Goal: Transaction & Acquisition: Book appointment/travel/reservation

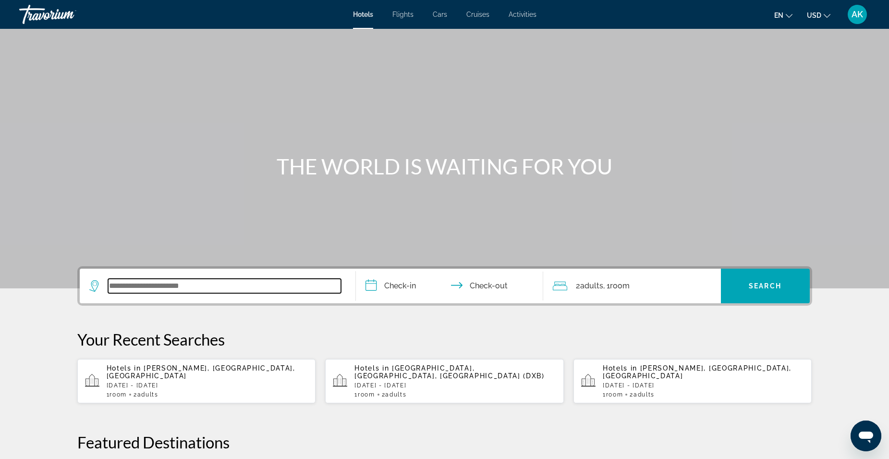
click at [203, 286] on input "Search widget" at bounding box center [224, 286] width 233 height 14
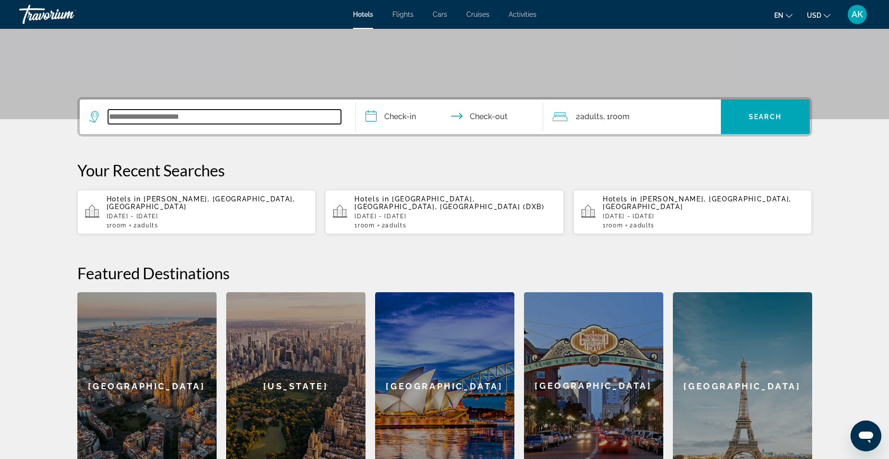
scroll to position [235, 0]
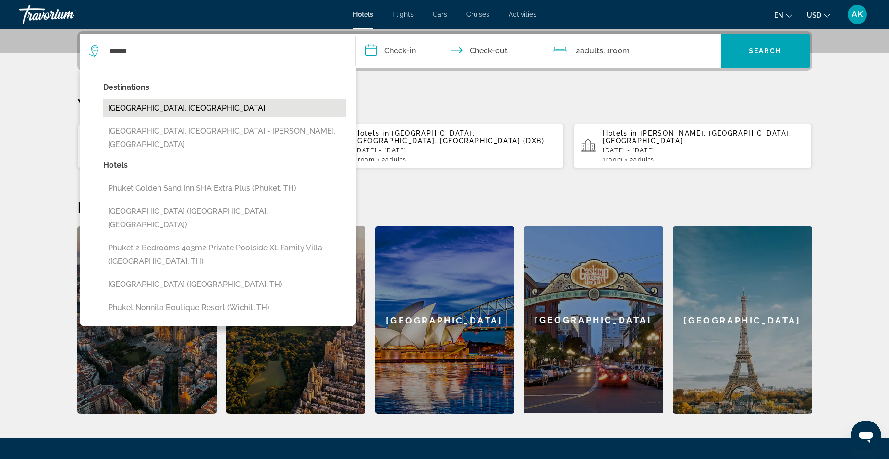
click at [154, 108] on button "[GEOGRAPHIC_DATA], [GEOGRAPHIC_DATA]" at bounding box center [224, 108] width 243 height 18
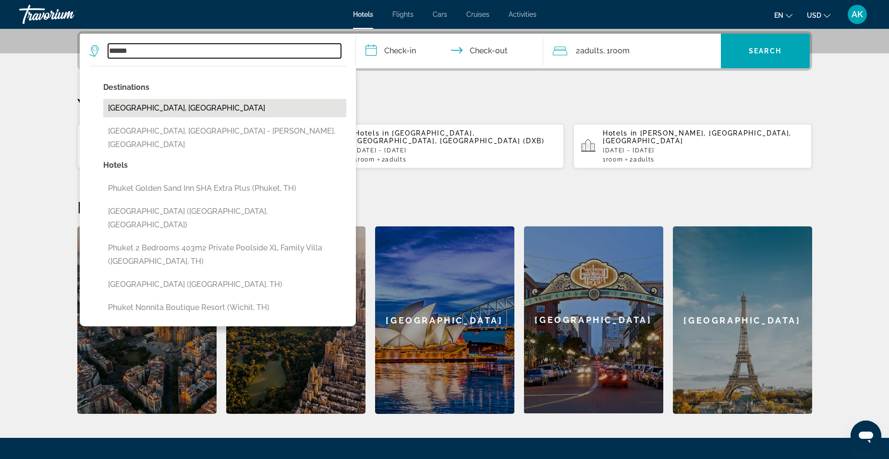
type input "**********"
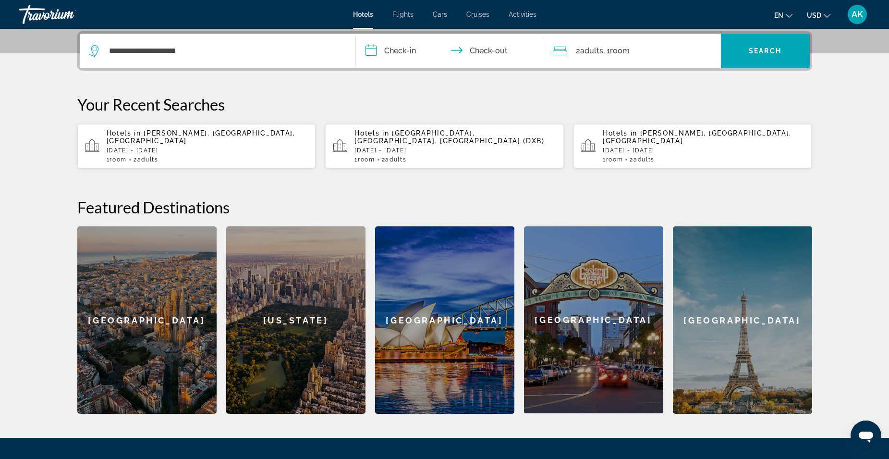
click at [388, 54] on input "**********" at bounding box center [451, 52] width 191 height 37
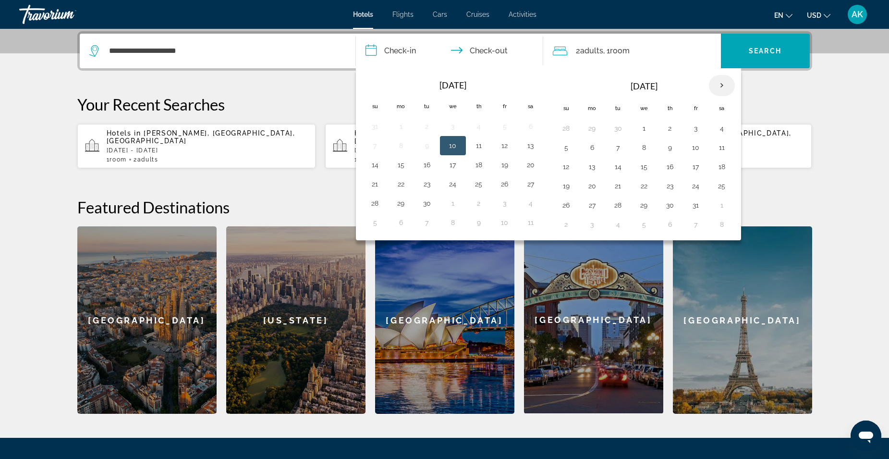
click at [718, 85] on th "Next month" at bounding box center [722, 85] width 26 height 21
click at [587, 224] on button "1" at bounding box center [592, 224] width 15 height 13
click at [372, 86] on th "Previous month" at bounding box center [375, 85] width 26 height 21
click at [528, 132] on button "1" at bounding box center [530, 128] width 15 height 13
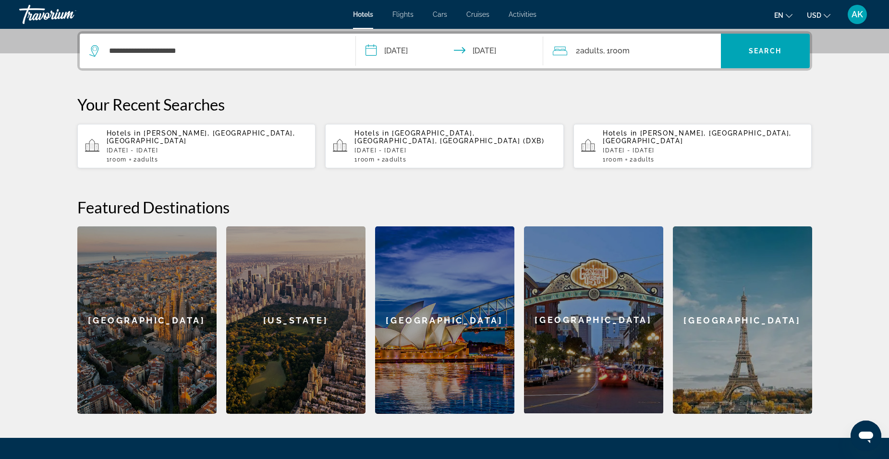
click at [414, 52] on input "**********" at bounding box center [451, 52] width 191 height 37
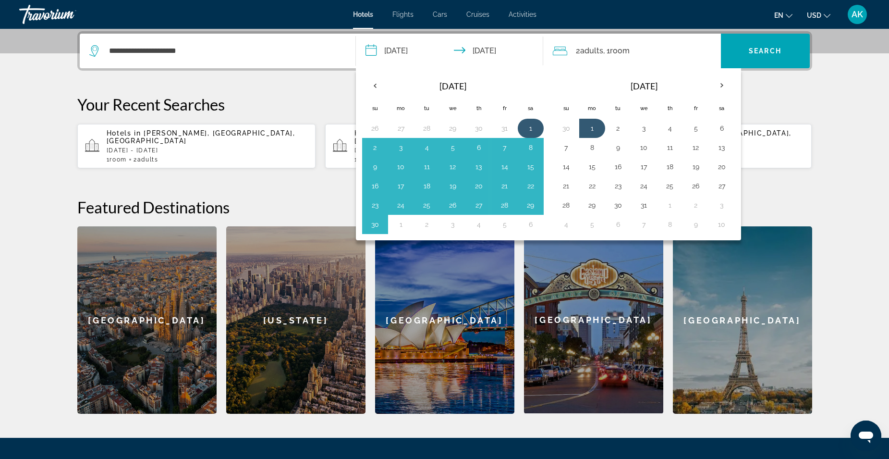
click at [532, 126] on button "1" at bounding box center [530, 128] width 15 height 13
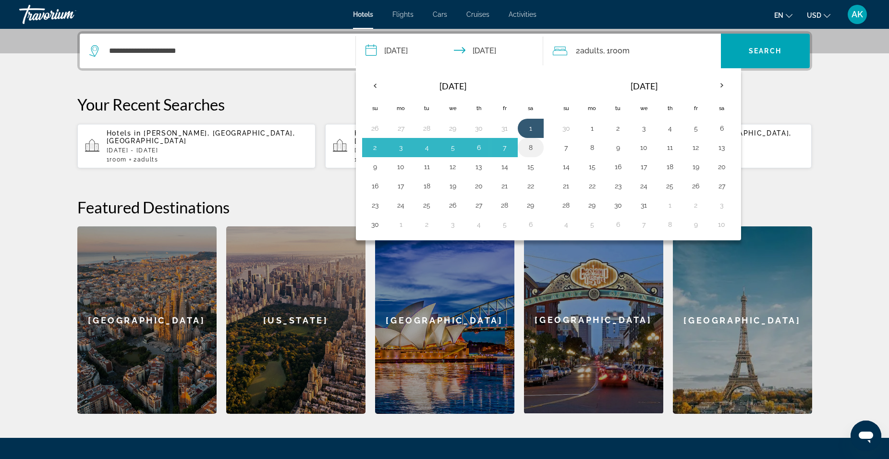
click at [531, 142] on button "8" at bounding box center [530, 147] width 15 height 13
type input "**********"
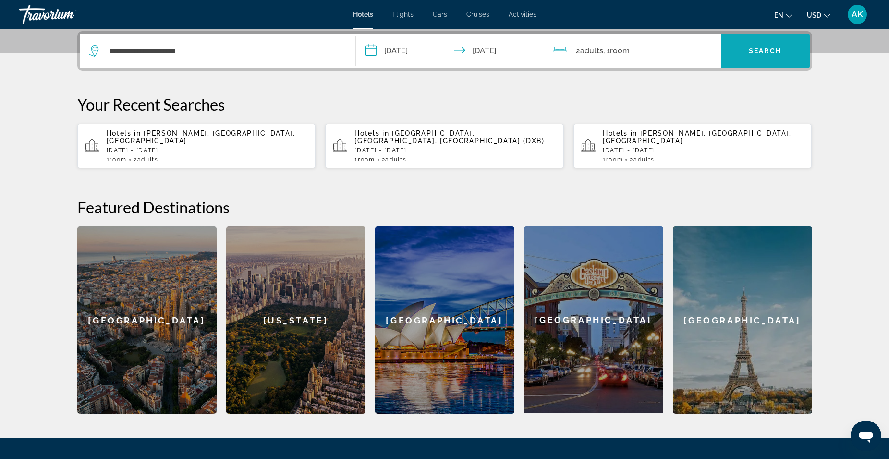
click at [770, 53] on span "Search" at bounding box center [765, 51] width 33 height 8
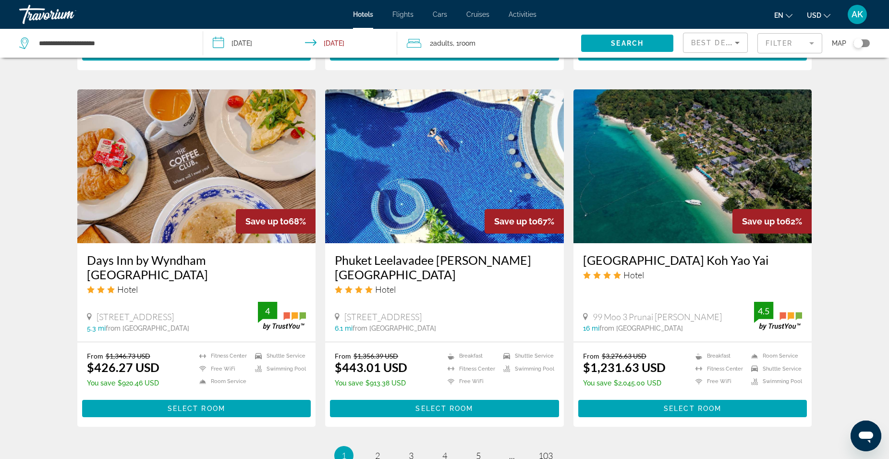
scroll to position [1057, 0]
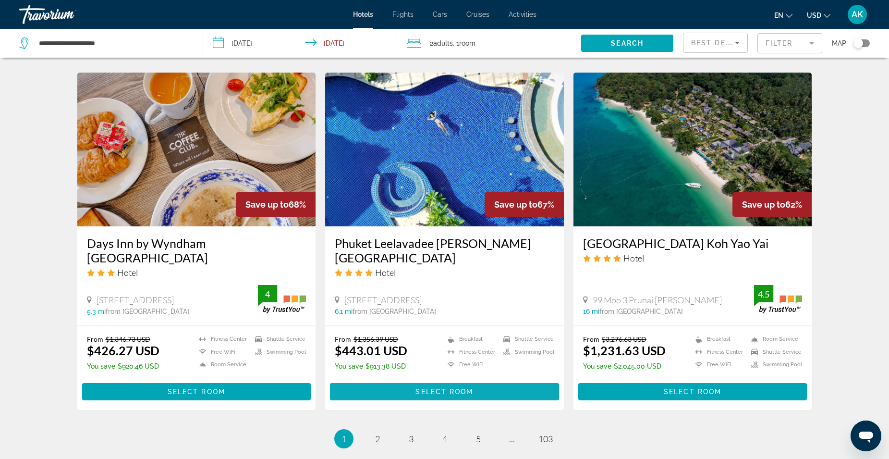
click at [382, 380] on span "Main content" at bounding box center [444, 391] width 229 height 23
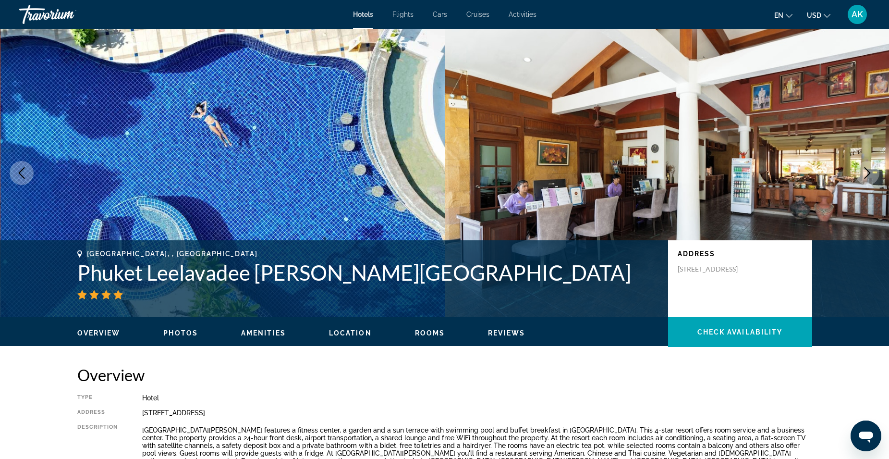
click at [868, 172] on icon "Next image" at bounding box center [868, 173] width 12 height 12
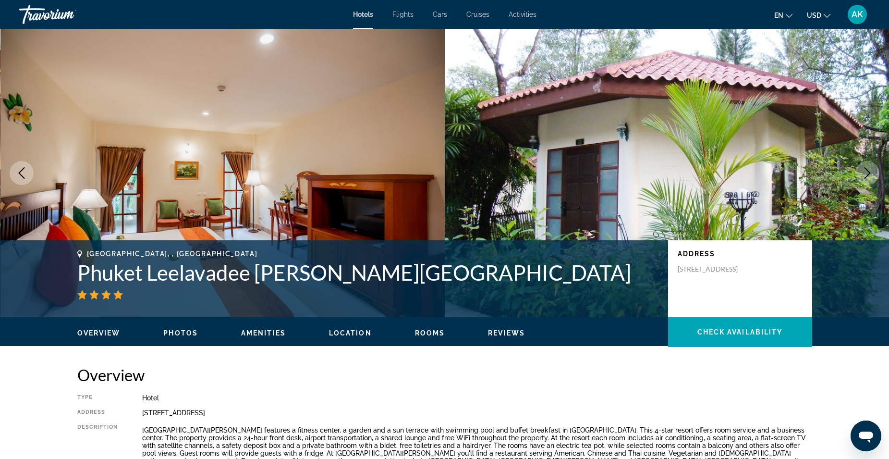
click at [868, 172] on icon "Next image" at bounding box center [868, 173] width 12 height 12
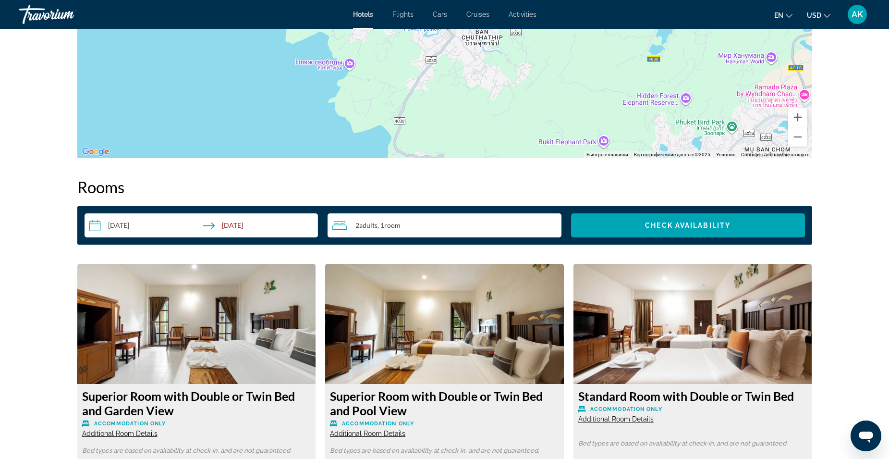
scroll to position [1057, 0]
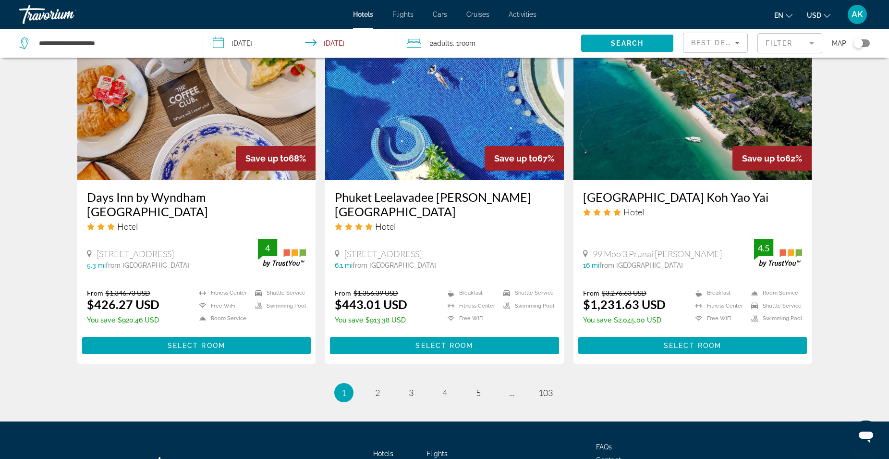
scroll to position [1105, 0]
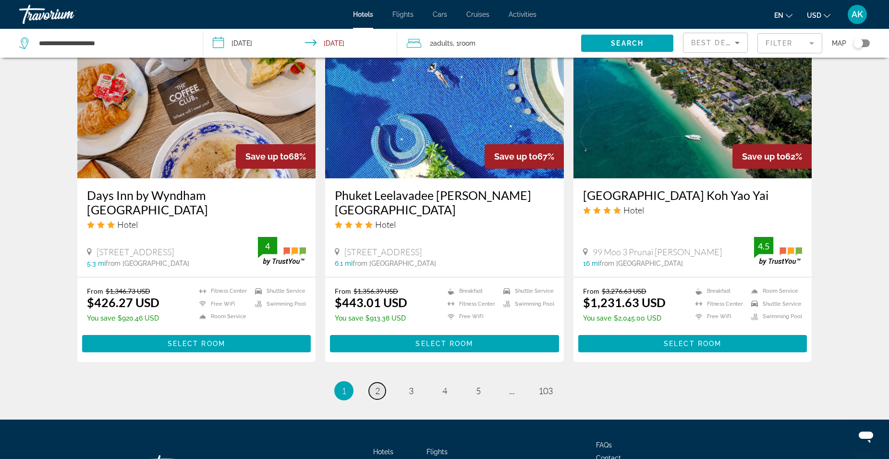
click at [378, 385] on span "2" at bounding box center [377, 390] width 5 height 11
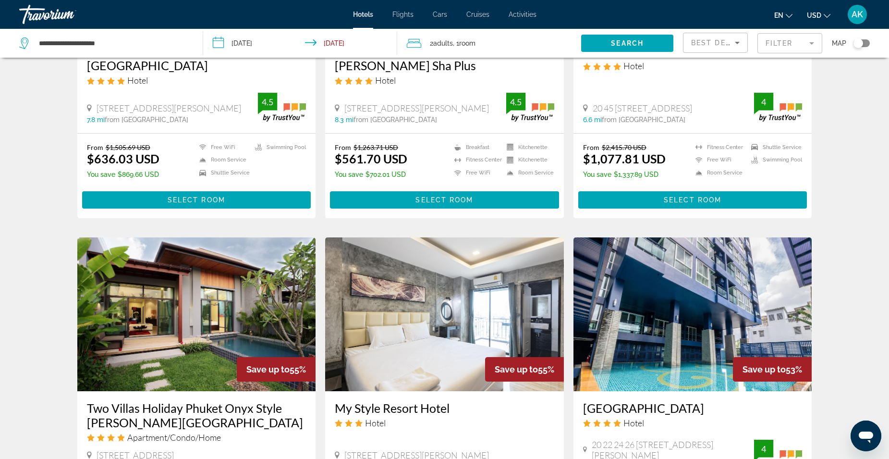
scroll to position [672, 0]
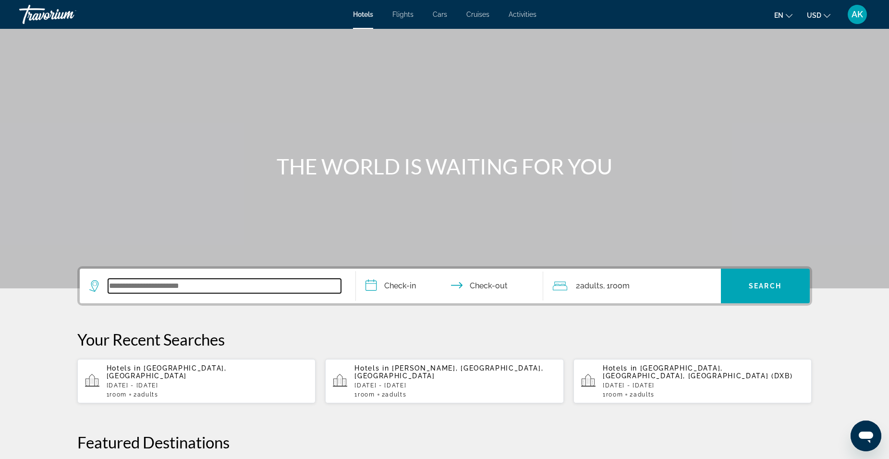
click at [216, 286] on input "Search widget" at bounding box center [224, 286] width 233 height 14
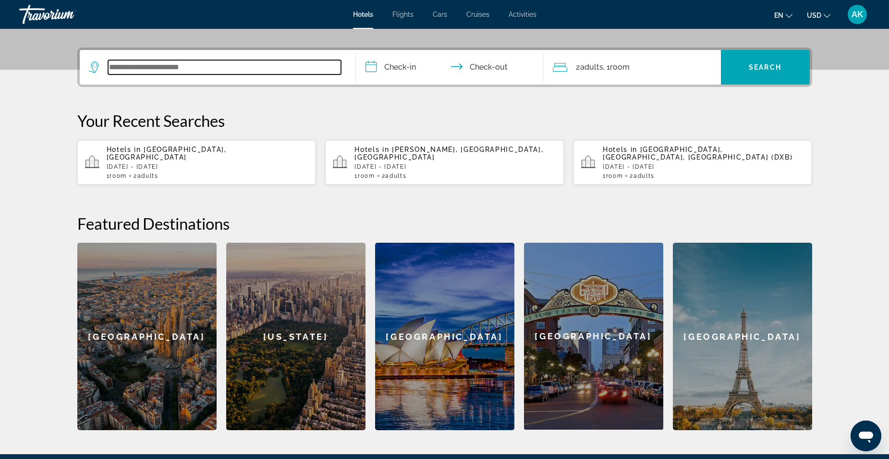
scroll to position [235, 0]
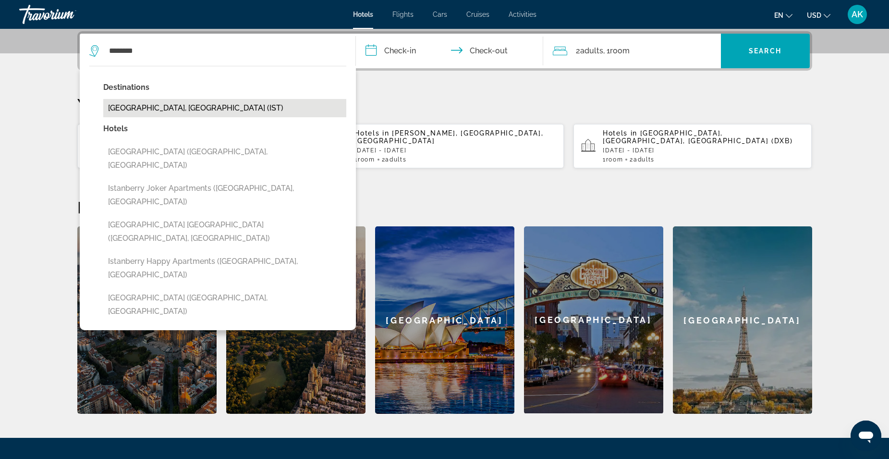
click at [258, 105] on button "[GEOGRAPHIC_DATA], [GEOGRAPHIC_DATA] (IST)" at bounding box center [224, 108] width 243 height 18
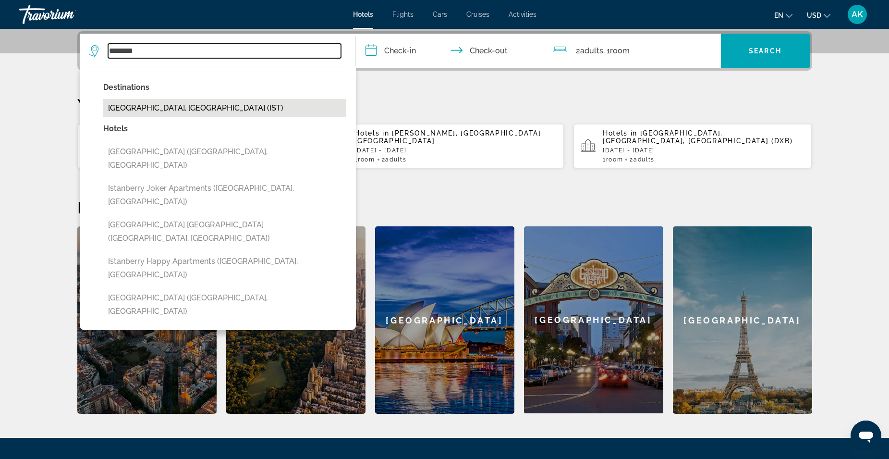
type input "**********"
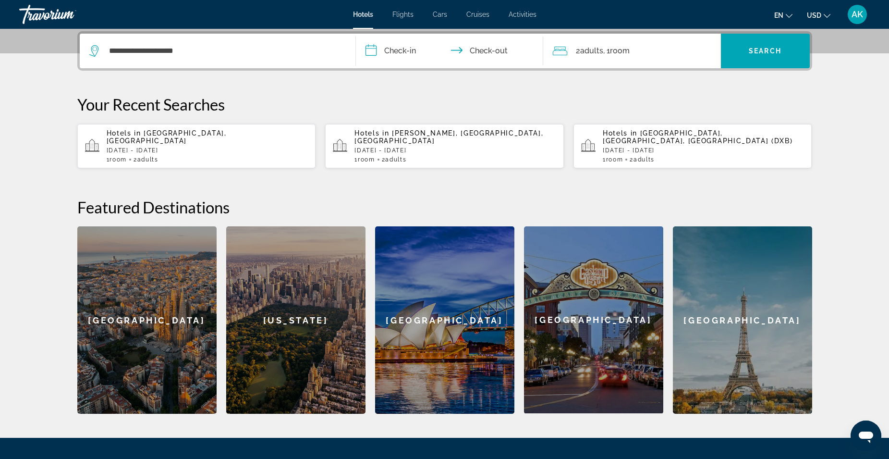
click at [385, 70] on input "**********" at bounding box center [451, 52] width 191 height 37
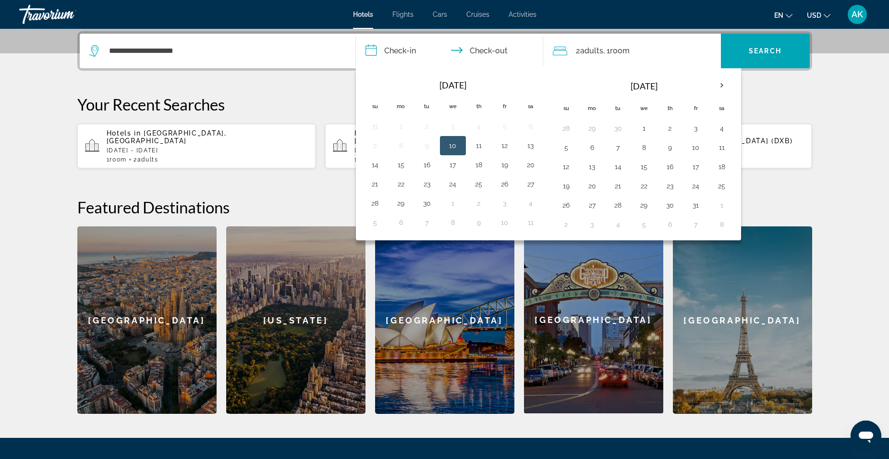
click at [387, 59] on input "**********" at bounding box center [451, 52] width 191 height 37
click at [713, 78] on th "Next month" at bounding box center [722, 85] width 26 height 21
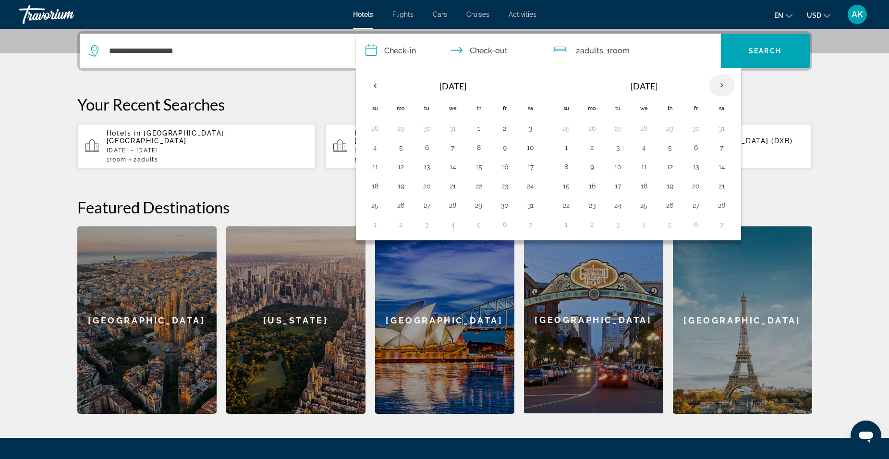
click at [713, 78] on th "Next month" at bounding box center [722, 85] width 26 height 21
click at [572, 186] on button "19" at bounding box center [566, 185] width 15 height 13
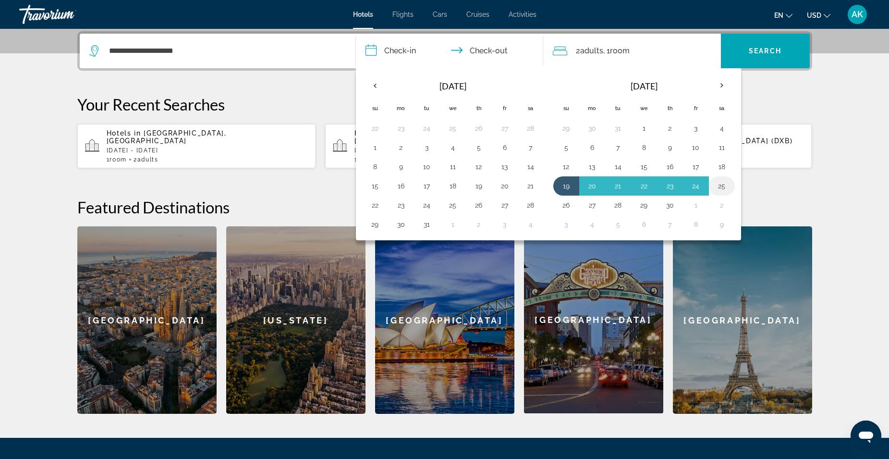
click at [724, 185] on button "25" at bounding box center [721, 185] width 15 height 13
type input "**********"
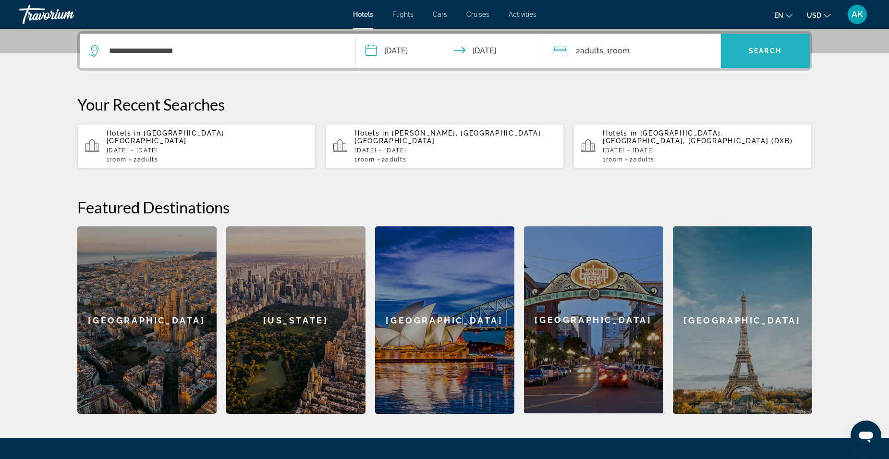
click at [764, 54] on span "Search" at bounding box center [765, 51] width 33 height 8
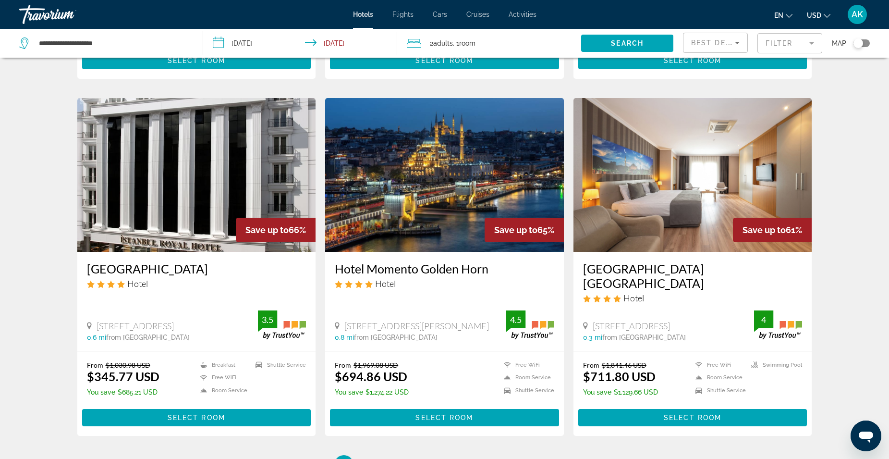
scroll to position [1057, 0]
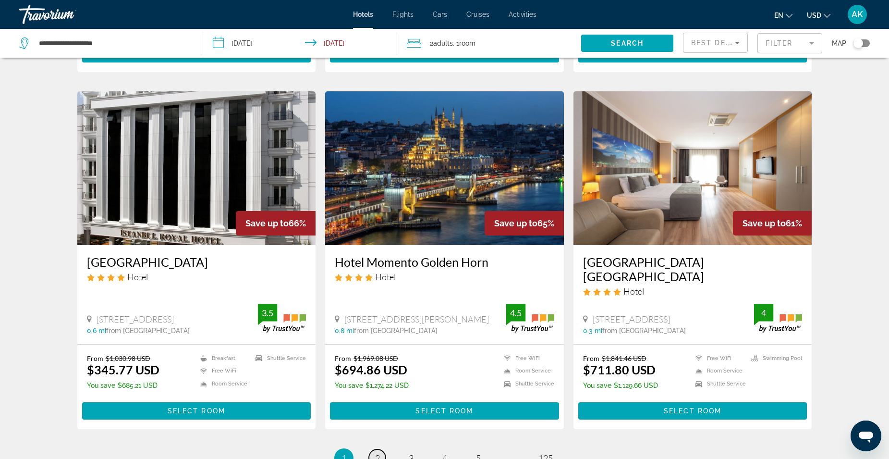
click at [376, 452] on span "2" at bounding box center [377, 457] width 5 height 11
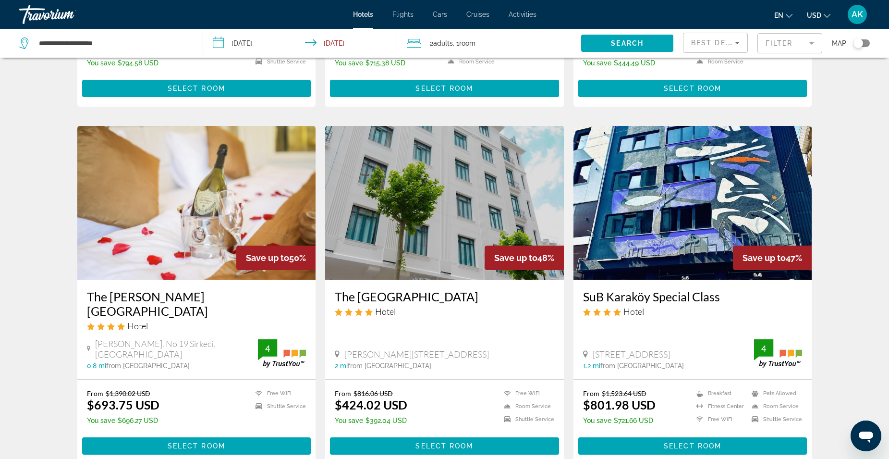
scroll to position [1105, 0]
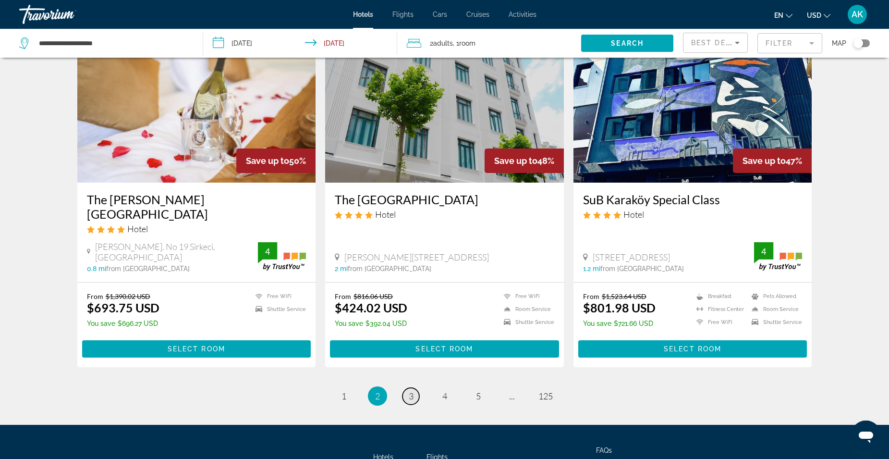
click at [409, 390] on span "3" at bounding box center [411, 395] width 5 height 11
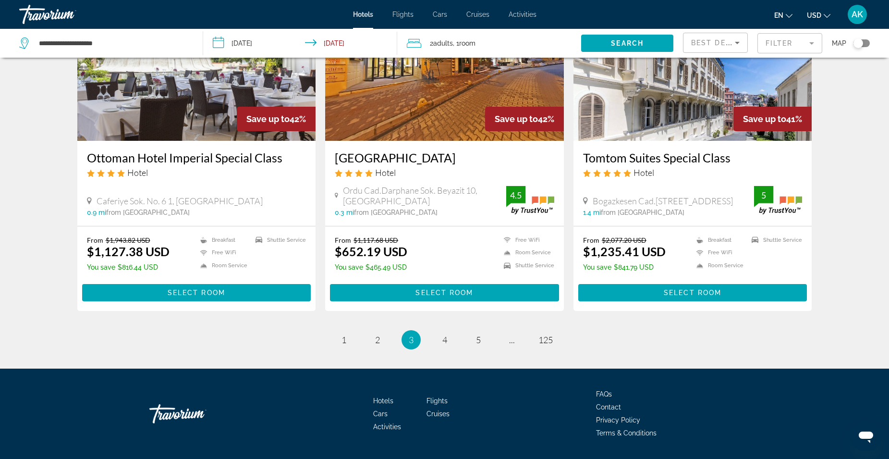
scroll to position [1160, 0]
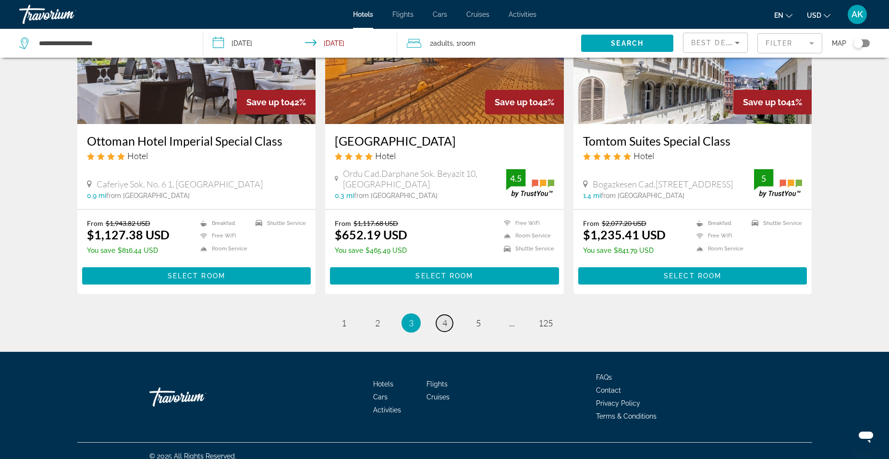
click at [445, 317] on span "4" at bounding box center [444, 322] width 5 height 11
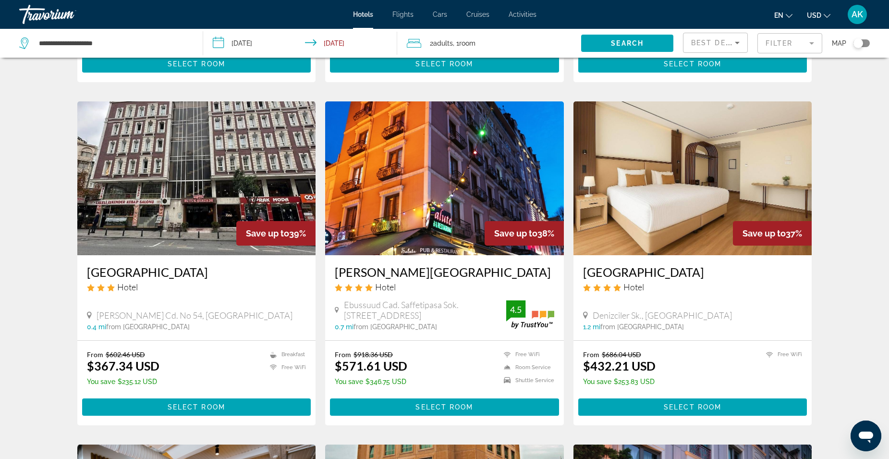
scroll to position [720, 0]
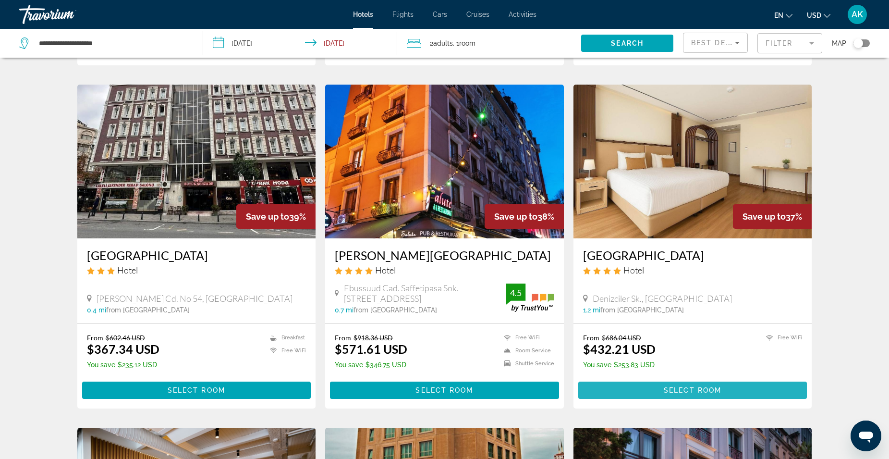
click at [685, 386] on span "Select Room" at bounding box center [693, 390] width 58 height 8
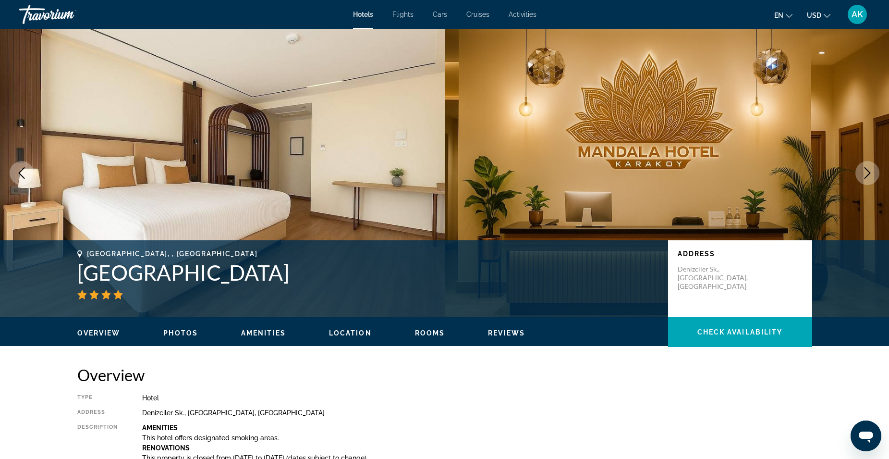
click at [871, 171] on icon "Next image" at bounding box center [868, 173] width 12 height 12
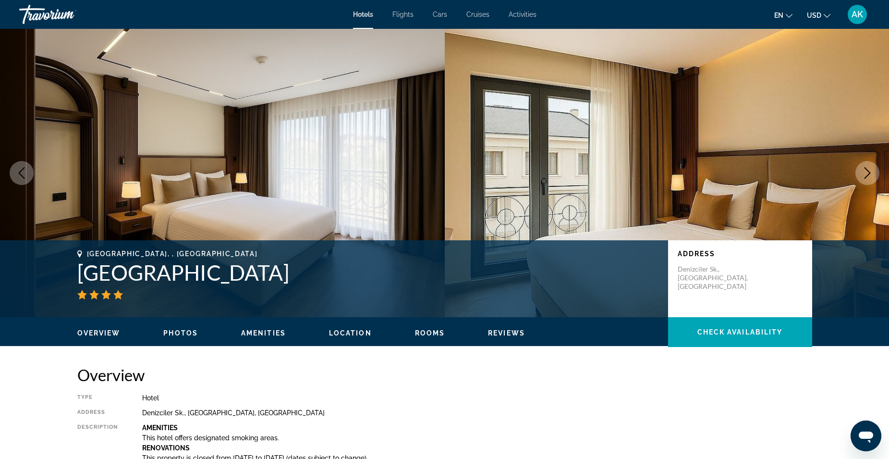
click at [871, 171] on icon "Next image" at bounding box center [868, 173] width 12 height 12
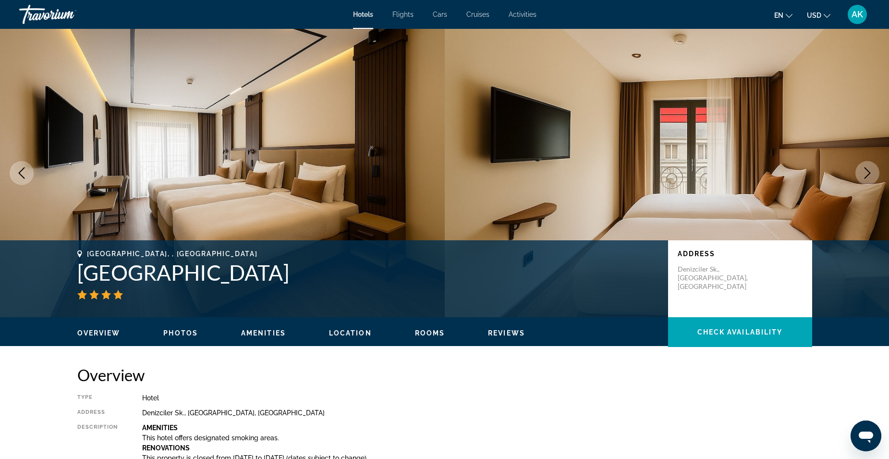
click at [871, 171] on icon "Next image" at bounding box center [868, 173] width 12 height 12
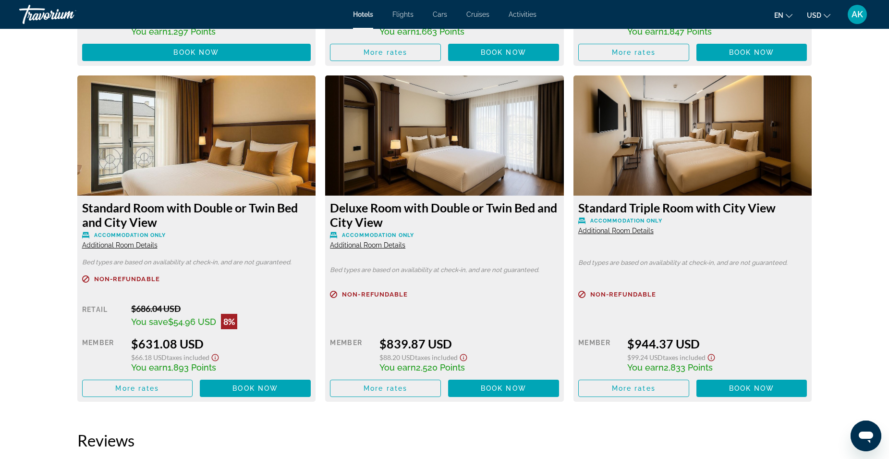
scroll to position [1585, 0]
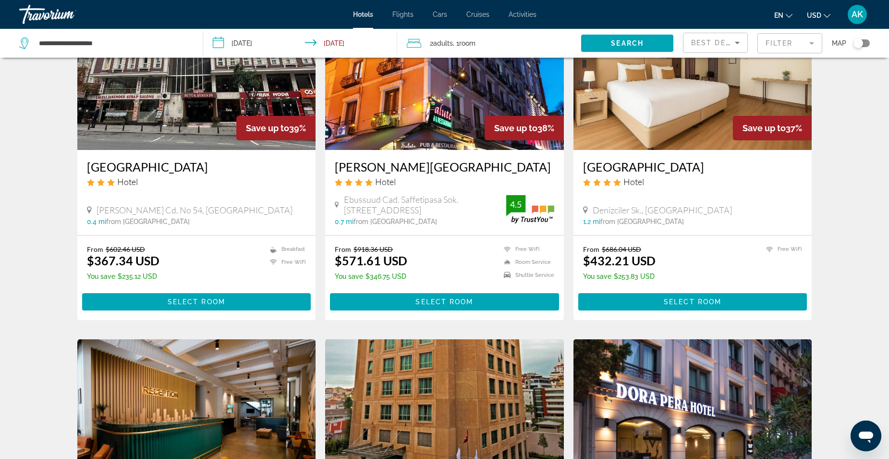
scroll to position [1057, 0]
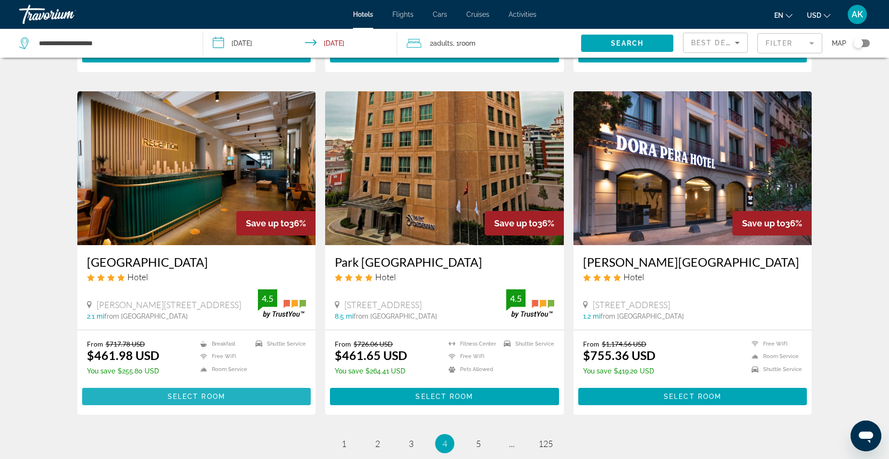
click at [271, 385] on span "Main content" at bounding box center [196, 396] width 229 height 23
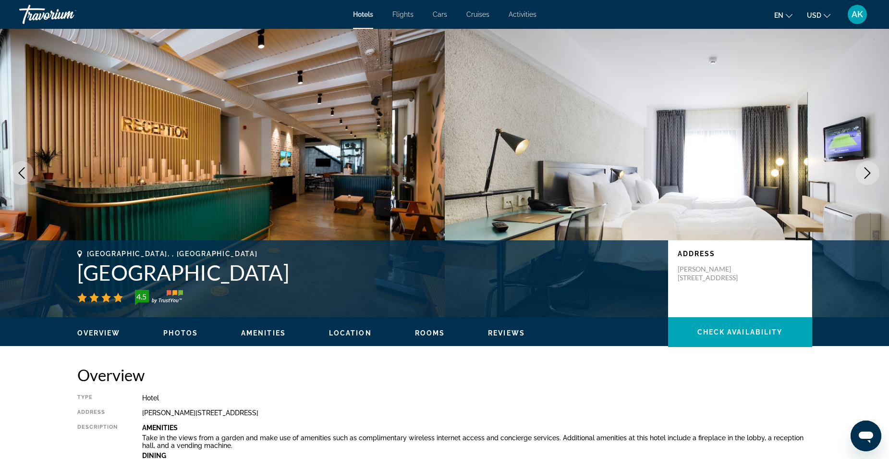
click at [866, 175] on icon "Next image" at bounding box center [868, 173] width 12 height 12
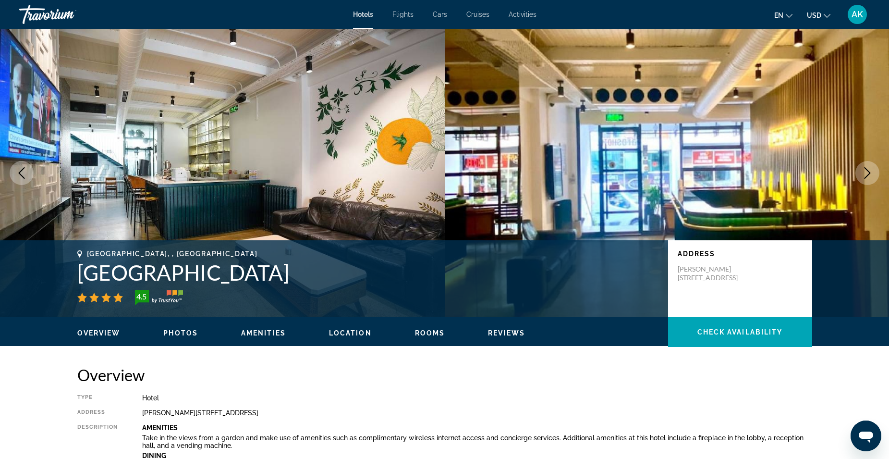
click at [866, 175] on icon "Next image" at bounding box center [868, 173] width 12 height 12
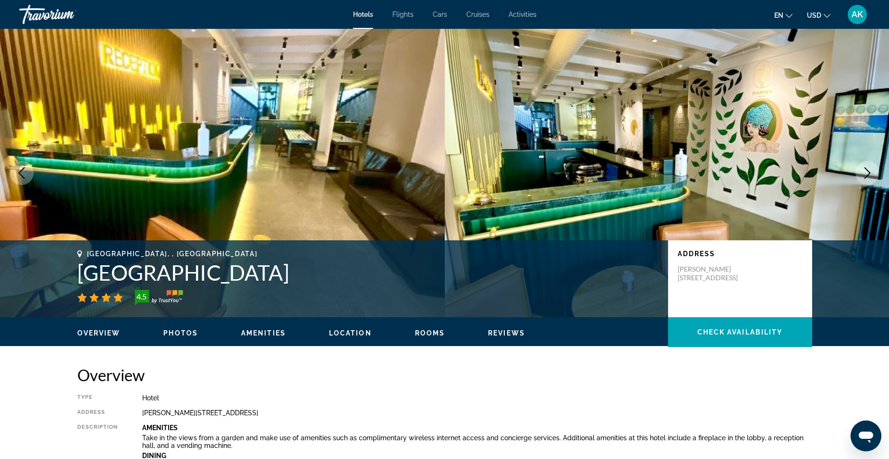
click at [866, 175] on icon "Next image" at bounding box center [868, 173] width 12 height 12
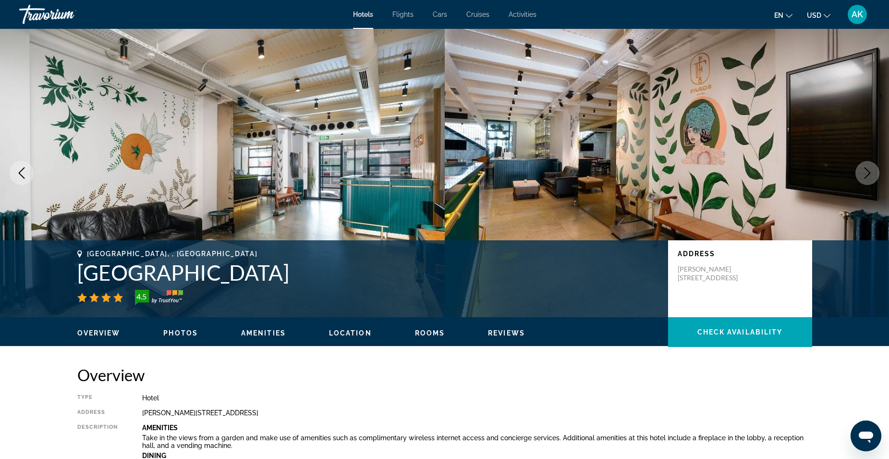
click at [866, 175] on icon "Next image" at bounding box center [868, 173] width 12 height 12
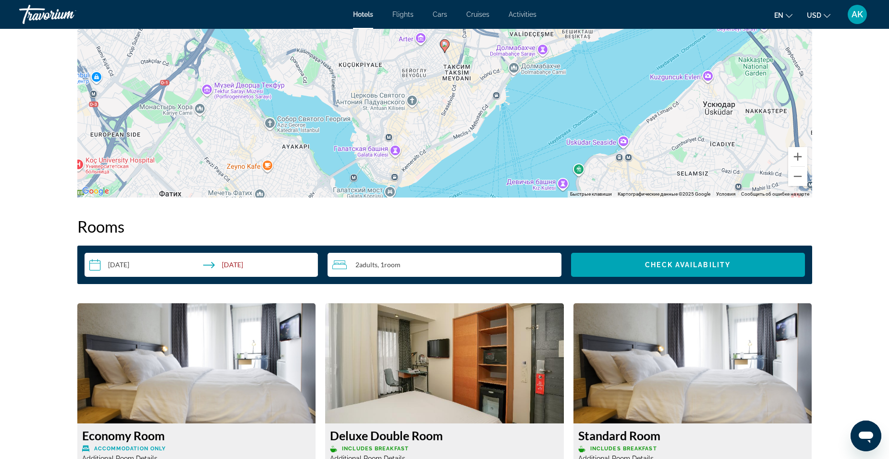
scroll to position [1249, 0]
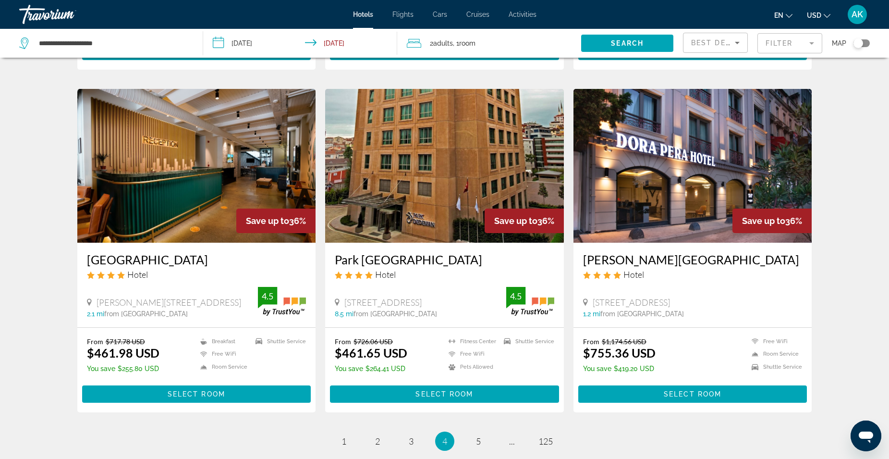
scroll to position [1057, 0]
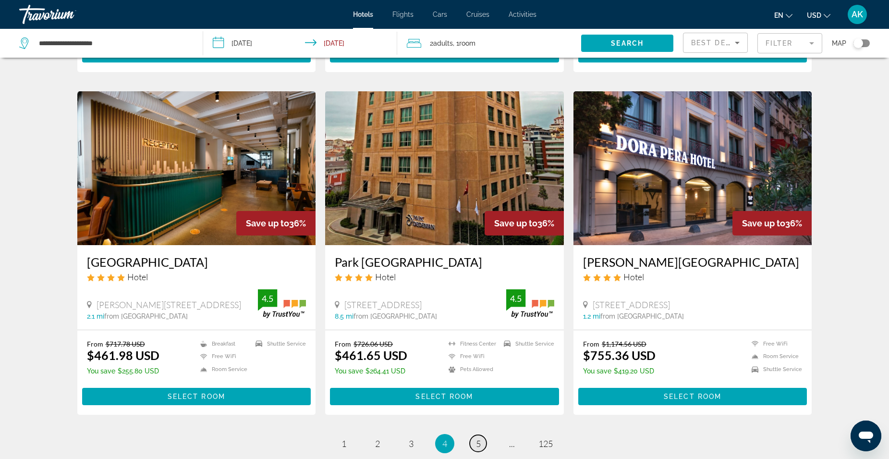
click at [473, 435] on link "page 5" at bounding box center [478, 443] width 17 height 17
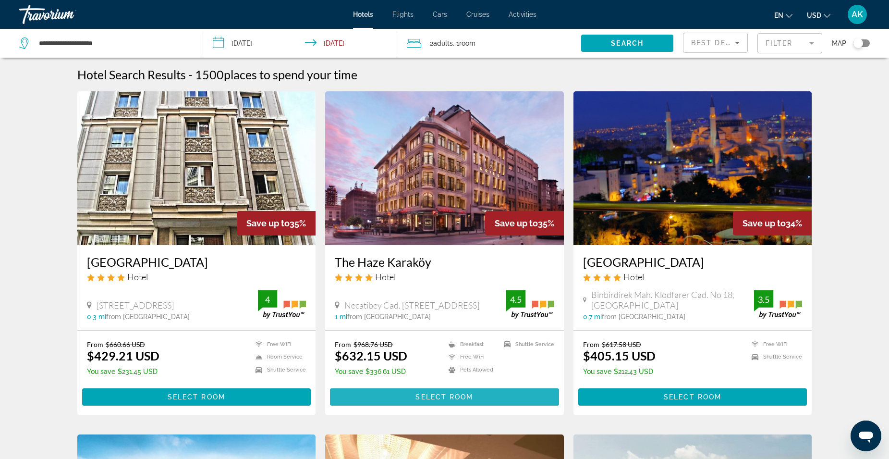
click at [480, 391] on span "Main content" at bounding box center [444, 396] width 229 height 23
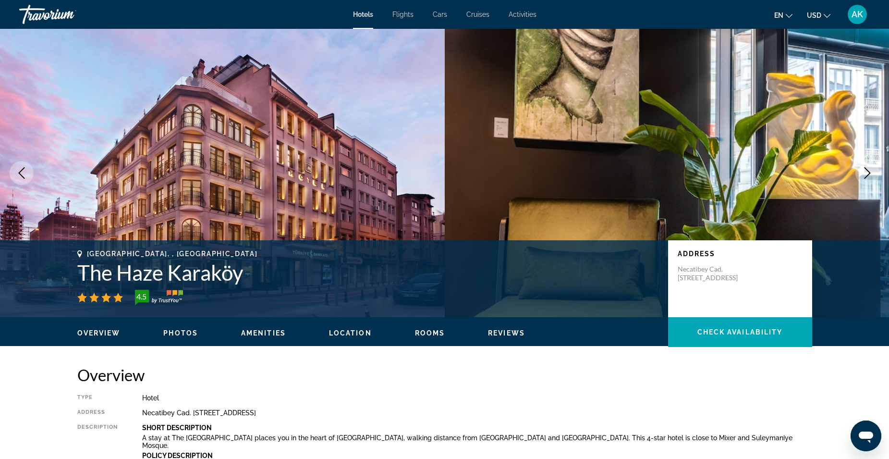
click at [866, 171] on icon "Next image" at bounding box center [868, 173] width 12 height 12
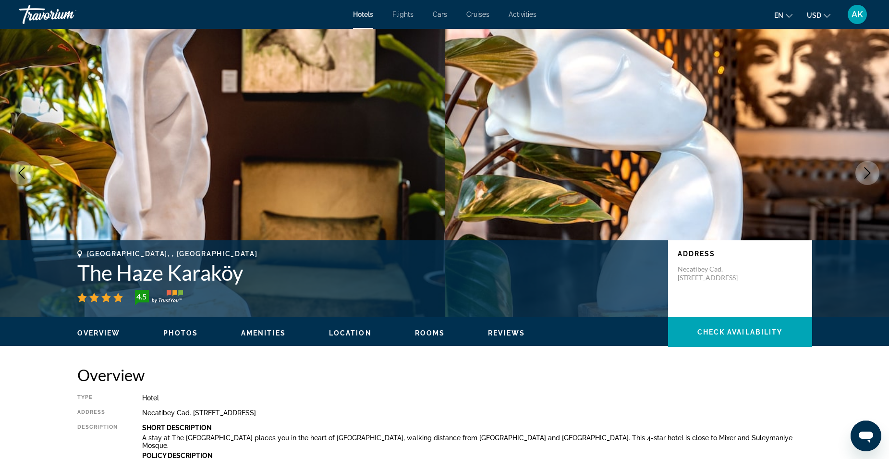
click at [866, 171] on icon "Next image" at bounding box center [868, 173] width 12 height 12
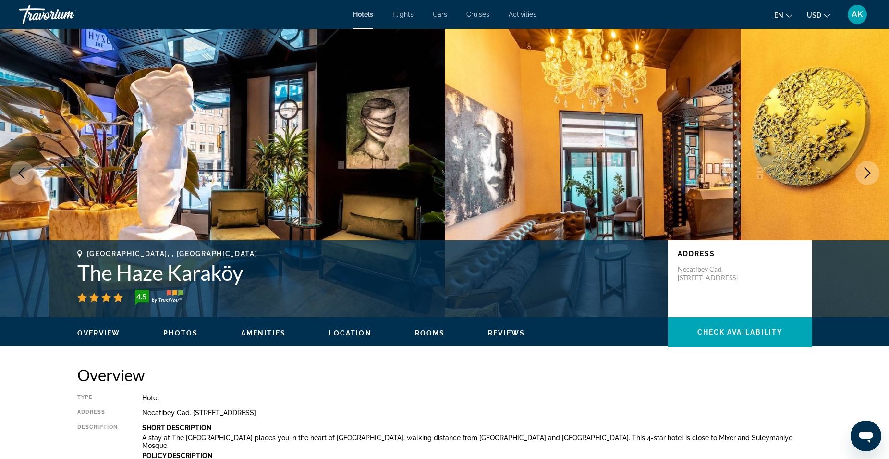
click at [866, 171] on icon "Next image" at bounding box center [868, 173] width 12 height 12
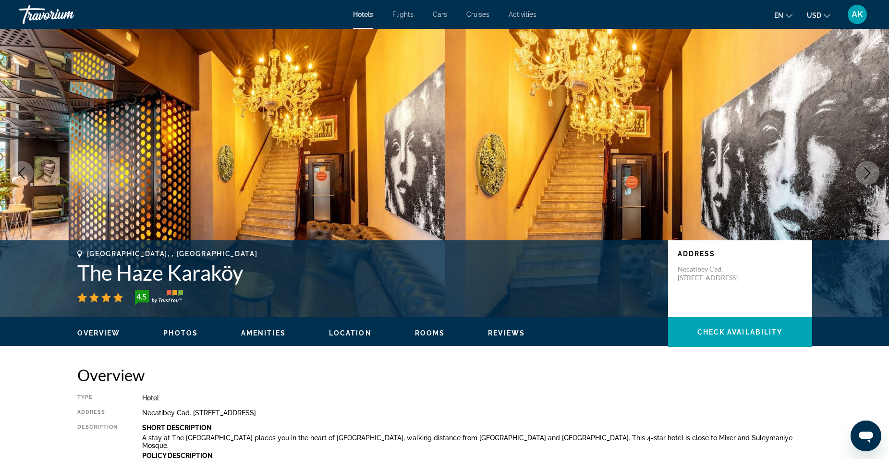
click at [866, 171] on icon "Next image" at bounding box center [868, 173] width 12 height 12
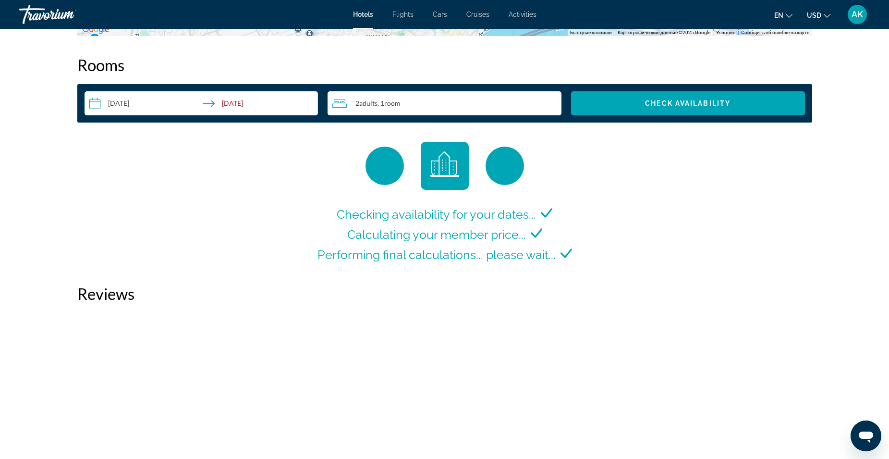
scroll to position [1297, 0]
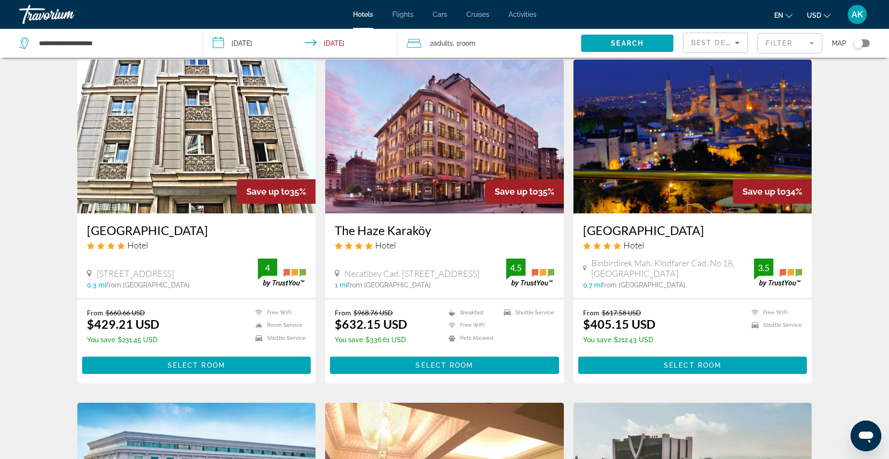
scroll to position [48, 0]
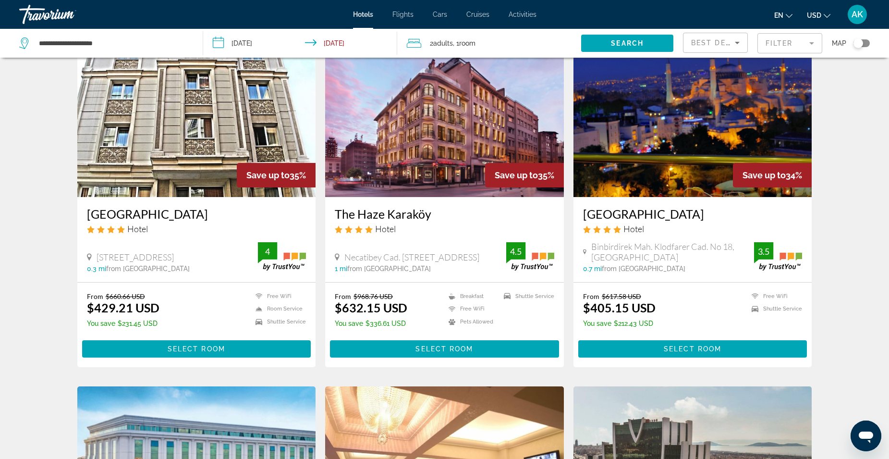
click at [654, 346] on span "Main content" at bounding box center [692, 348] width 229 height 23
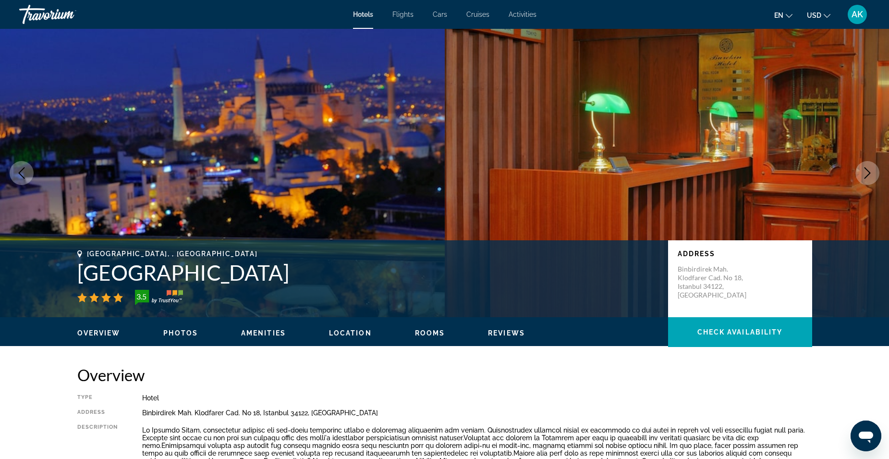
click at [871, 175] on icon "Next image" at bounding box center [868, 173] width 12 height 12
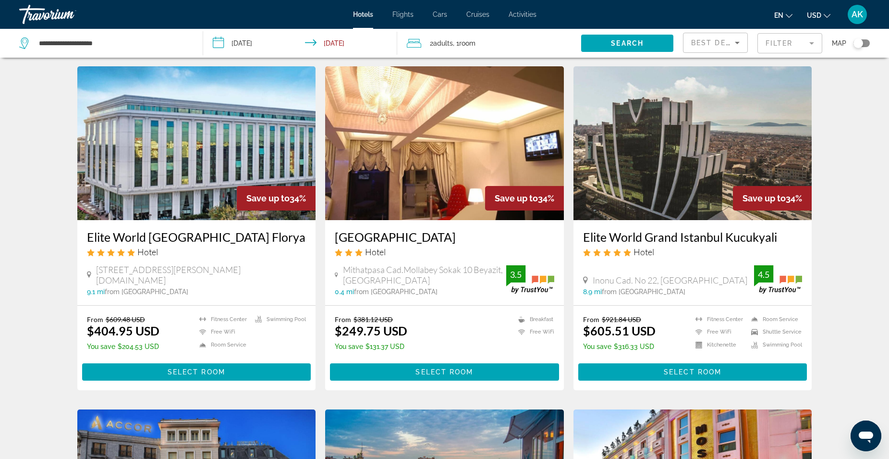
scroll to position [384, 0]
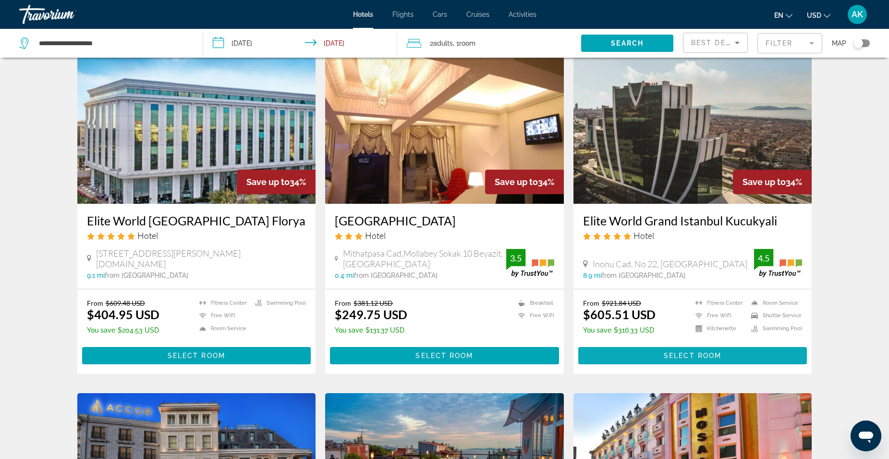
click at [629, 351] on span "Main content" at bounding box center [692, 355] width 229 height 23
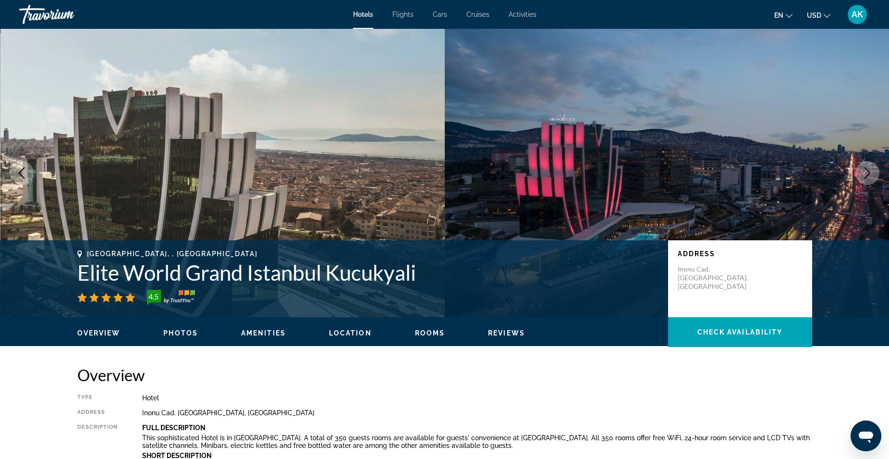
click at [867, 175] on icon "Next image" at bounding box center [868, 173] width 12 height 12
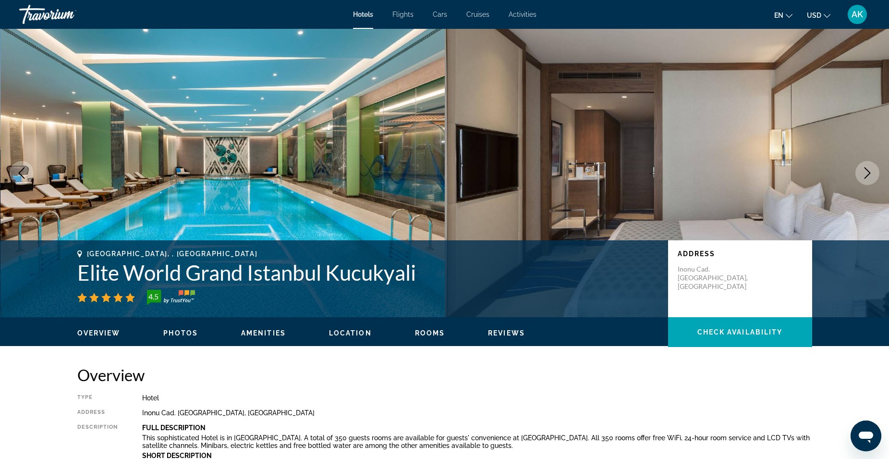
click at [867, 175] on icon "Next image" at bounding box center [868, 173] width 12 height 12
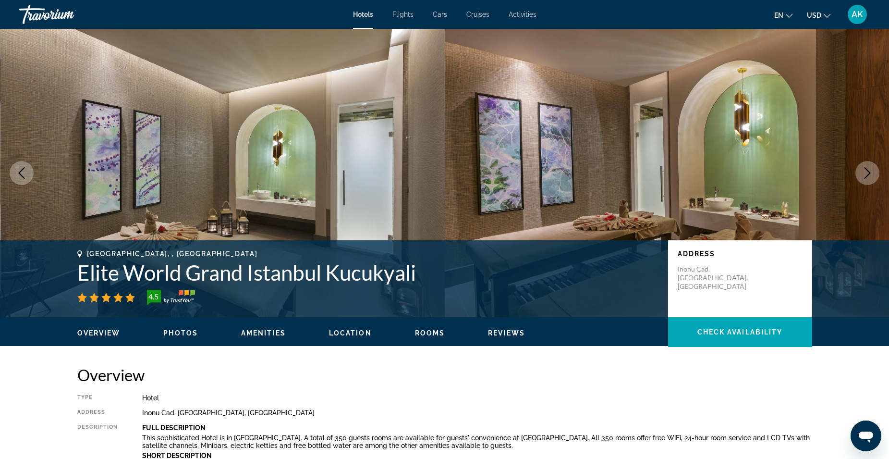
click at [867, 175] on icon "Next image" at bounding box center [868, 173] width 12 height 12
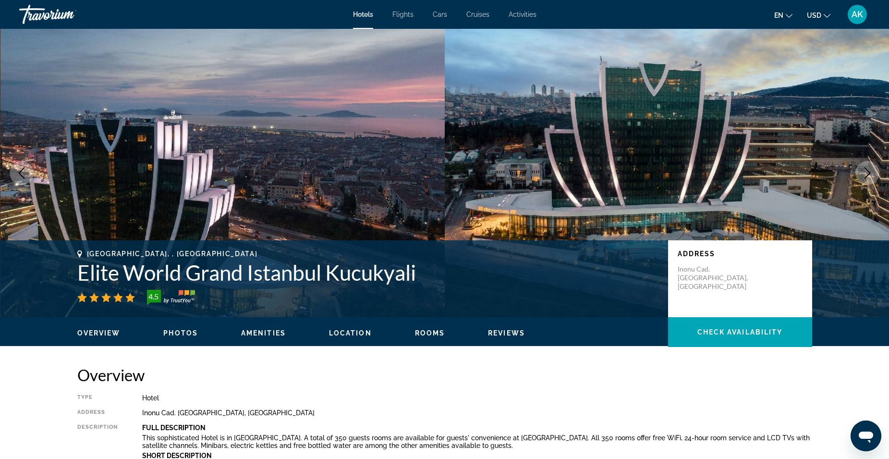
click at [867, 175] on icon "Next image" at bounding box center [868, 173] width 12 height 12
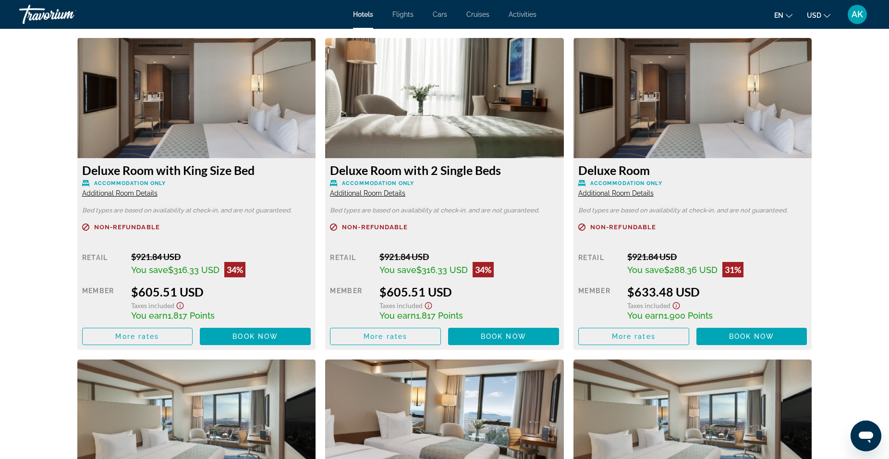
scroll to position [1345, 0]
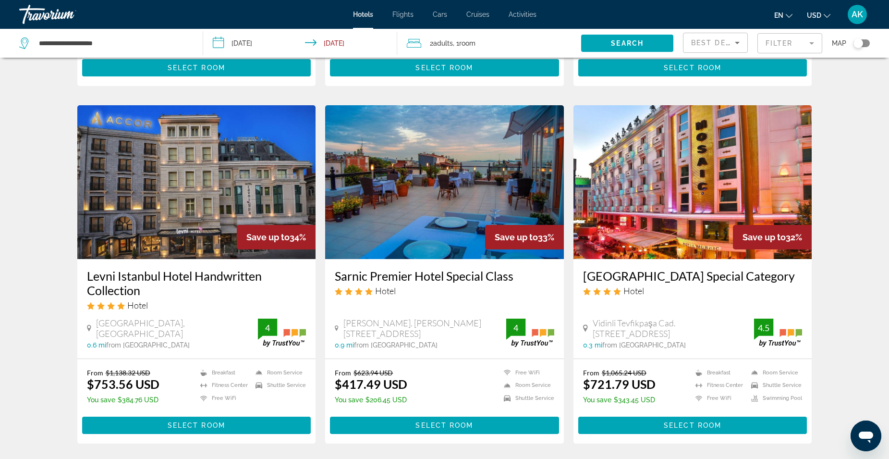
scroll to position [672, 0]
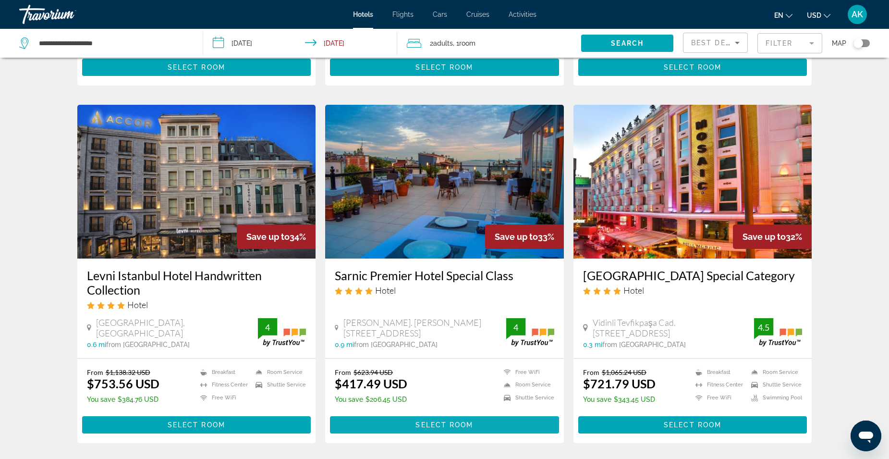
click at [433, 424] on span "Select Room" at bounding box center [444, 425] width 58 height 8
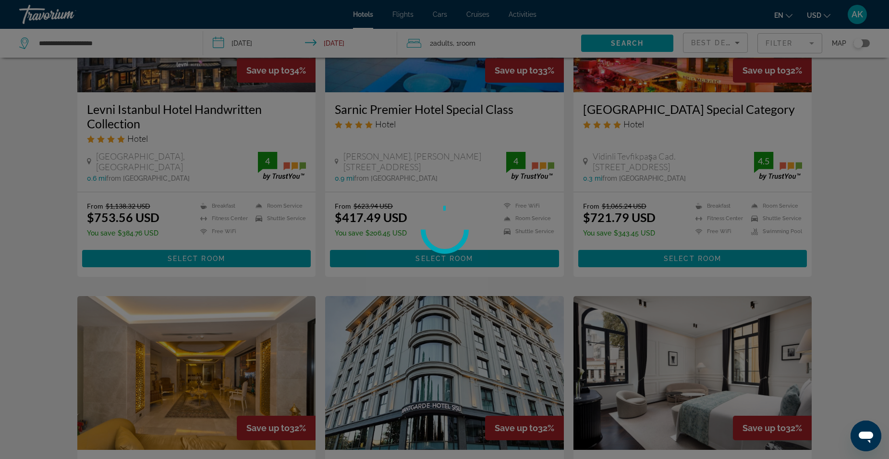
scroll to position [817, 0]
